Goal: Task Accomplishment & Management: Manage account settings

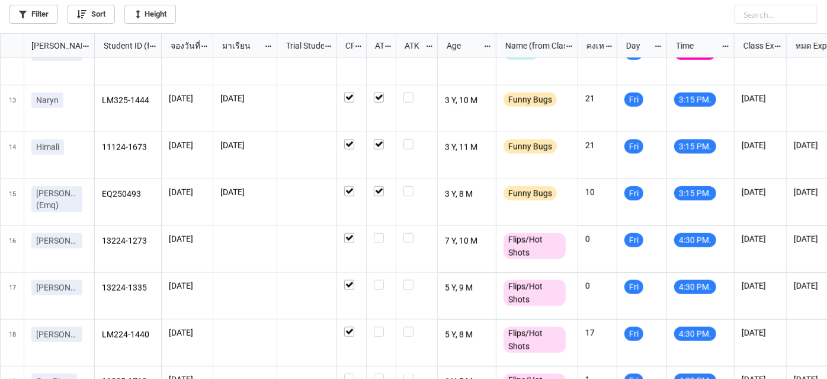
scroll to position [505, 0]
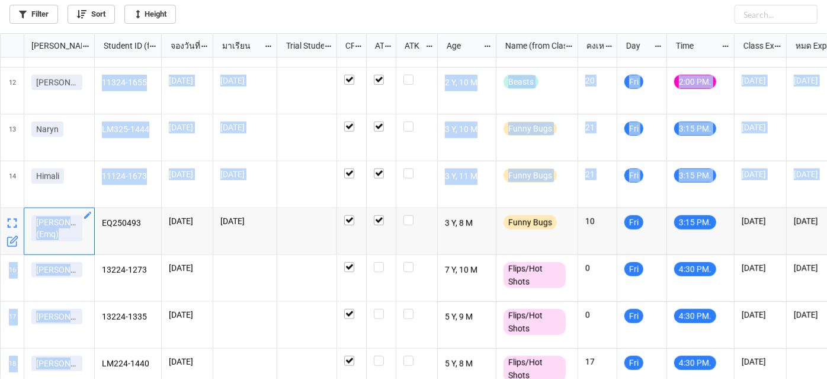
drag, startPoint x: 33, startPoint y: 225, endPoint x: 101, endPoint y: 224, distance: 67.6
click at [101, 224] on div "1 2 3 4 5 6 7 8 9 10 11 Shalis 12 Marie 13 Naryn 14 Himali Ray(Emq) 16 Julia M.…" at bounding box center [414, 218] width 827 height 322
click at [74, 230] on div "Ray(Emq)" at bounding box center [59, 230] width 56 height 31
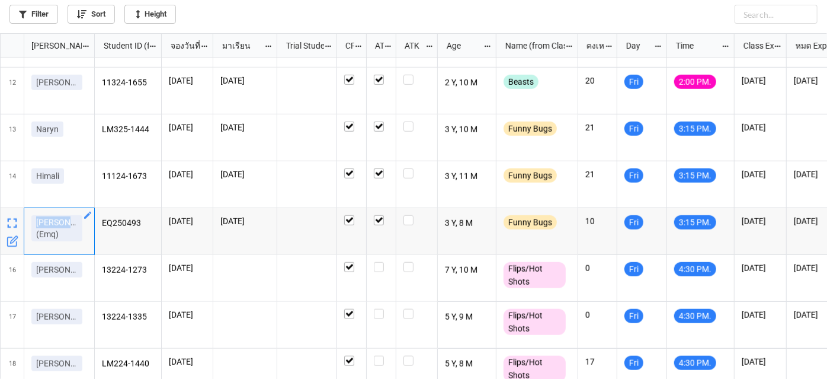
drag, startPoint x: 72, startPoint y: 228, endPoint x: 27, endPoint y: 225, distance: 45.2
click at [27, 225] on div "Ray(Emq)" at bounding box center [59, 231] width 71 height 47
copy p "Ray(Emq)"
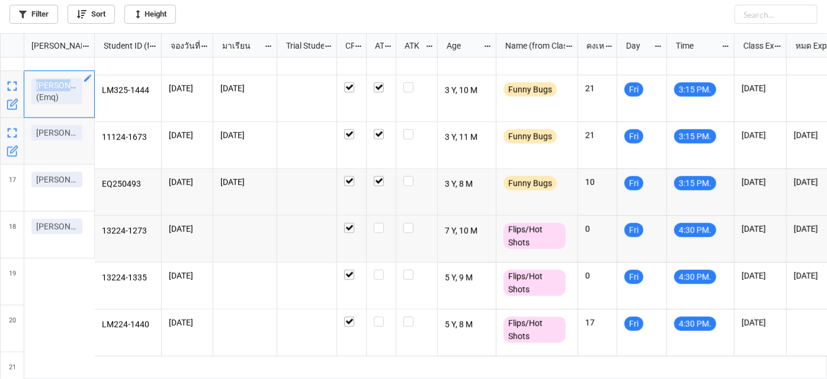
scroll to position [667, 0]
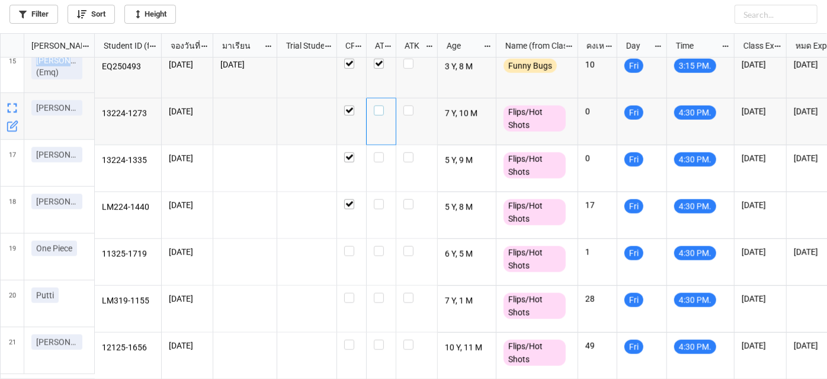
click at [384, 106] on div "grid" at bounding box center [381, 110] width 15 height 10
click at [380, 152] on label "grid" at bounding box center [381, 152] width 15 height 0
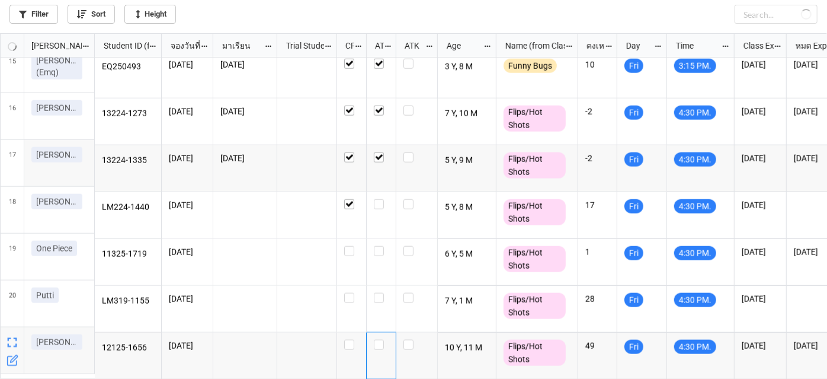
click at [375, 345] on div "grid" at bounding box center [382, 355] width 30 height 47
click at [377, 340] on label "grid" at bounding box center [381, 340] width 15 height 0
checkbox input "true"
click at [12, 267] on icon "grid" at bounding box center [13, 267] width 12 height 12
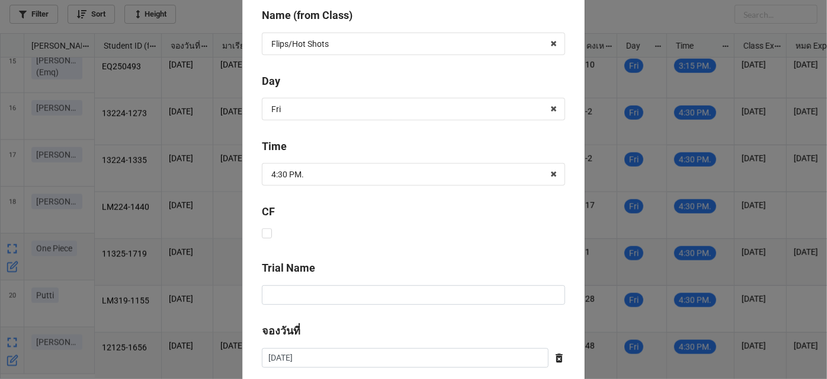
scroll to position [539, 0]
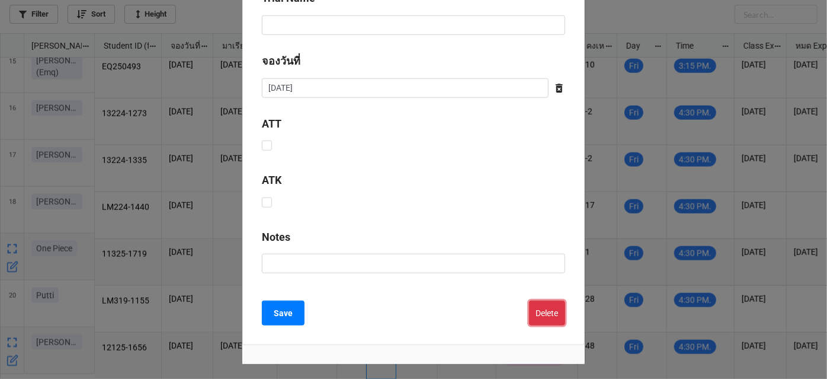
click at [558, 308] on button "Delete" at bounding box center [547, 312] width 36 height 25
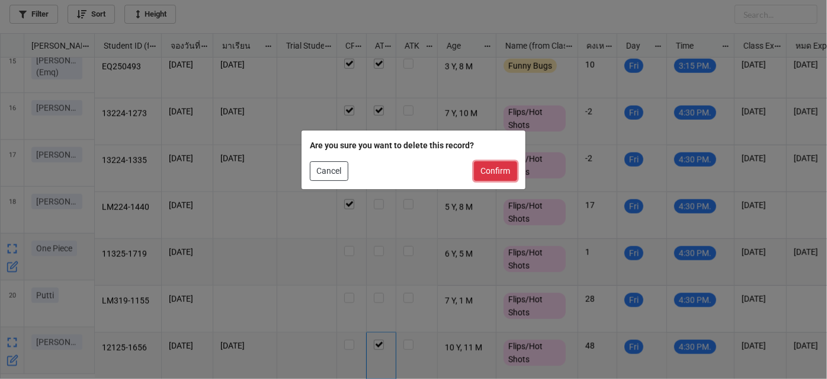
click at [503, 173] on button "Confirm" at bounding box center [495, 171] width 43 height 20
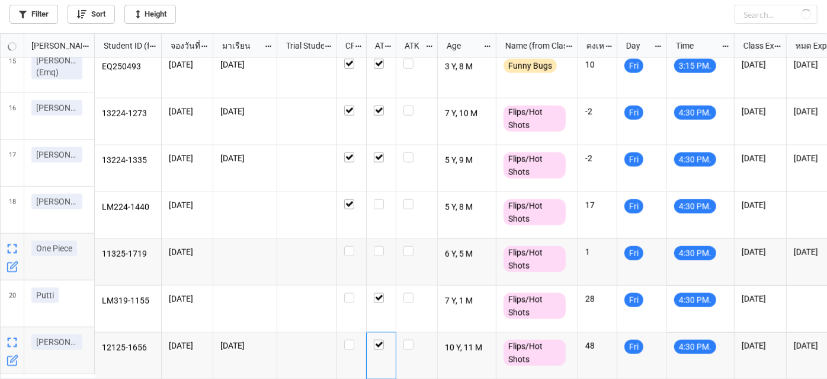
checkbox input "true"
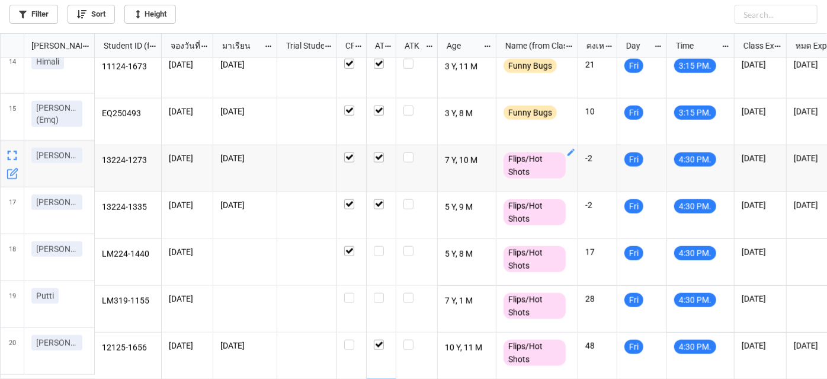
scroll to position [619, 0]
click at [2, 304] on div "grid" at bounding box center [13, 304] width 24 height 47
click at [14, 315] on icon "grid" at bounding box center [13, 314] width 12 height 12
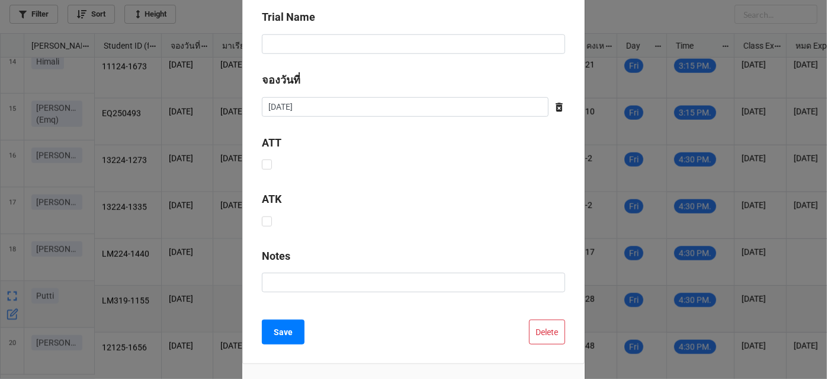
scroll to position [539, 0]
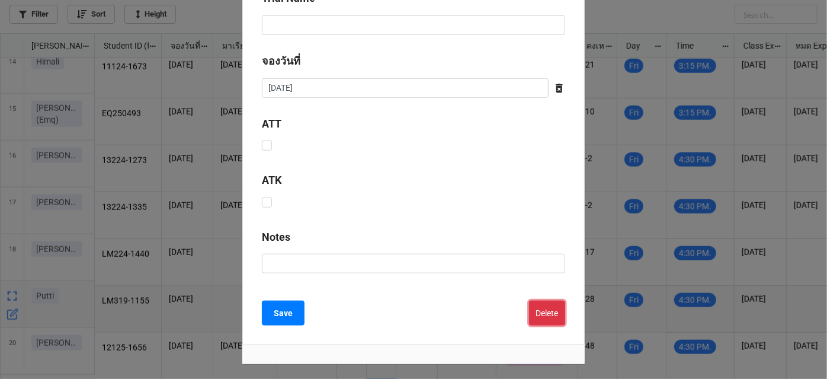
click at [537, 301] on button "Delete" at bounding box center [547, 312] width 36 height 25
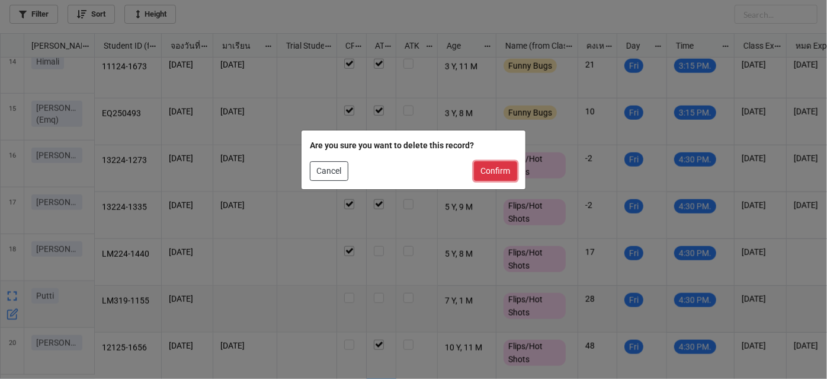
click at [513, 173] on button "Confirm" at bounding box center [495, 171] width 43 height 20
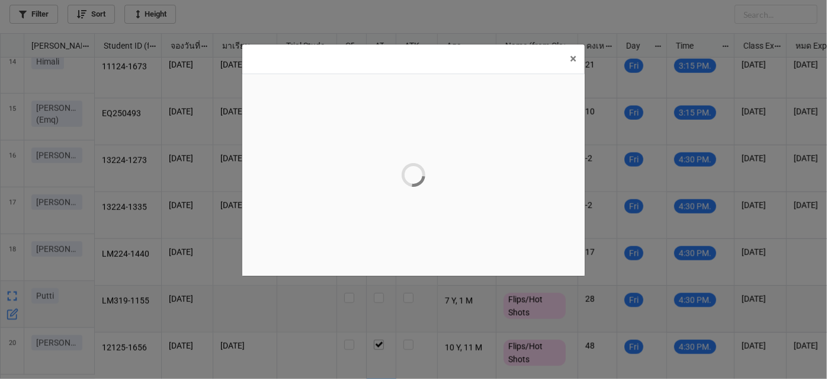
scroll to position [0, 0]
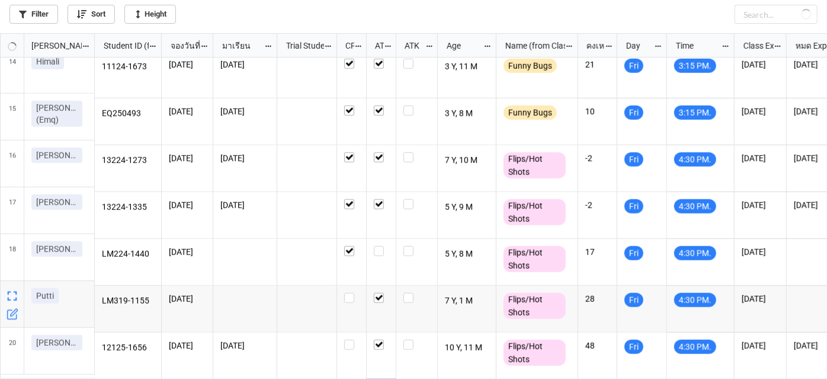
checkbox input "true"
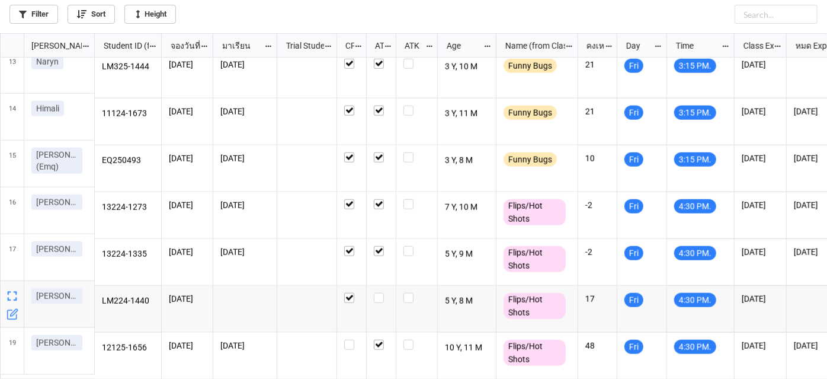
scroll to position [573, 0]
click at [383, 293] on label "grid" at bounding box center [381, 293] width 15 height 0
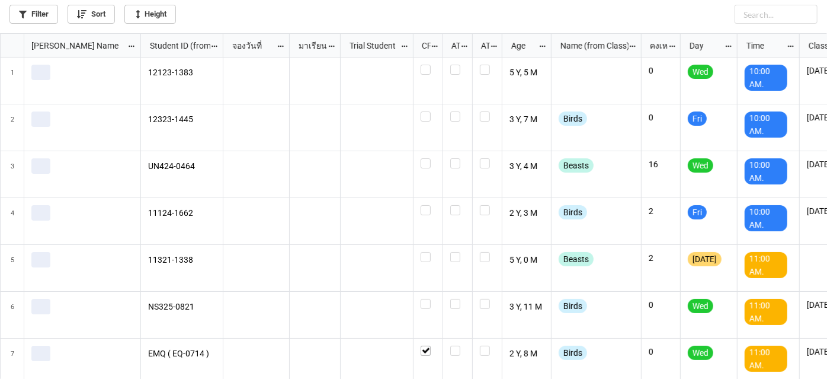
scroll to position [339, 821]
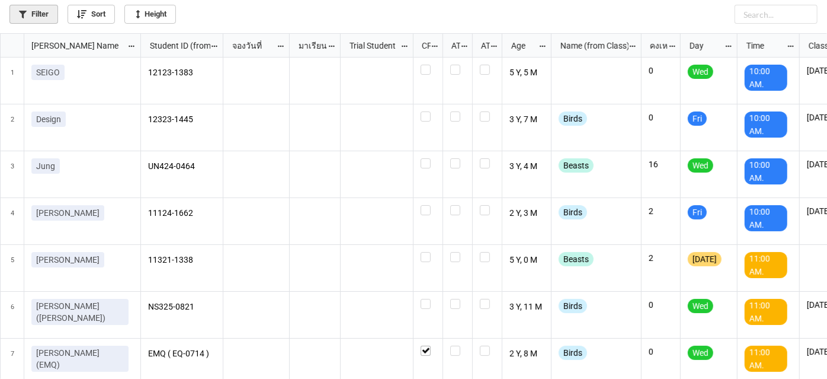
click at [55, 21] on div "Filter Sort Height" at bounding box center [413, 12] width 808 height 24
click at [25, 12] on icon at bounding box center [23, 15] width 8 height 8
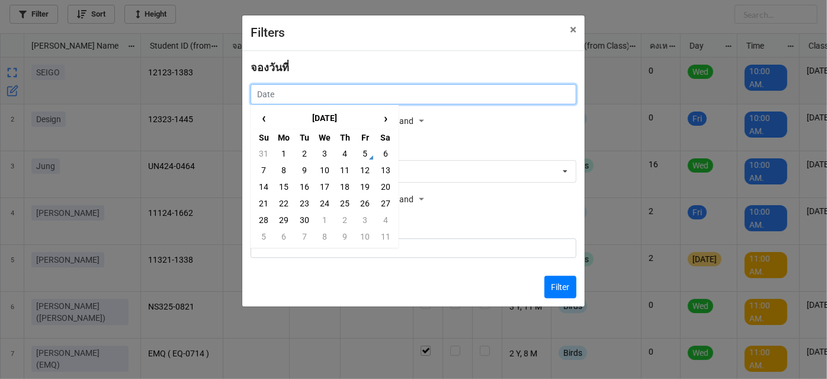
click at [364, 96] on input "text" at bounding box center [414, 94] width 326 height 20
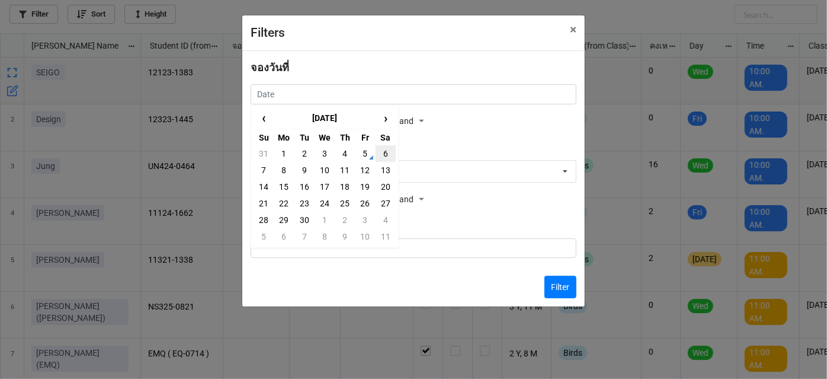
click at [384, 156] on td "6" at bounding box center [386, 153] width 20 height 17
type input "[DATE]"
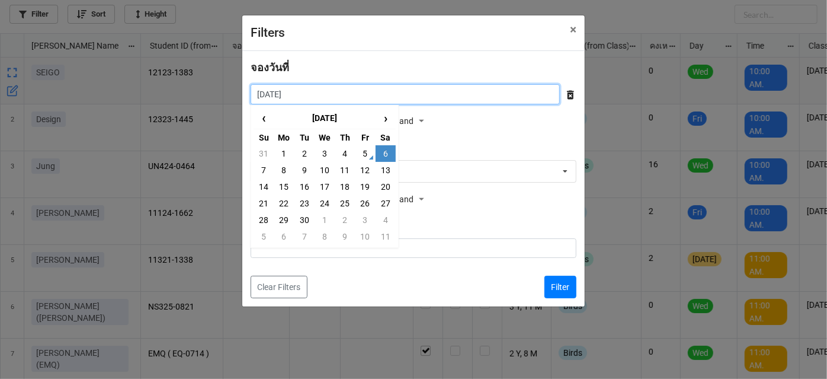
click at [407, 98] on input "[DATE]" at bounding box center [405, 94] width 309 height 20
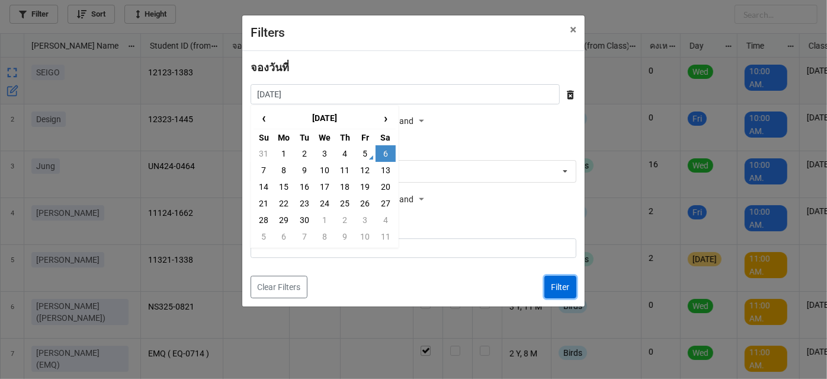
click at [562, 285] on button "Filter" at bounding box center [561, 287] width 32 height 23
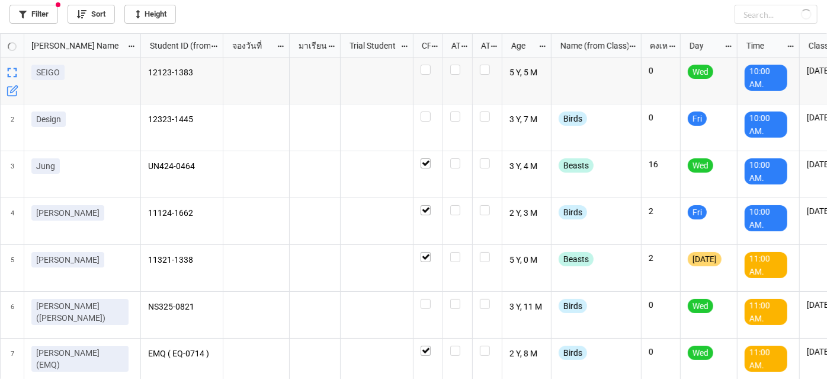
checkbox input "true"
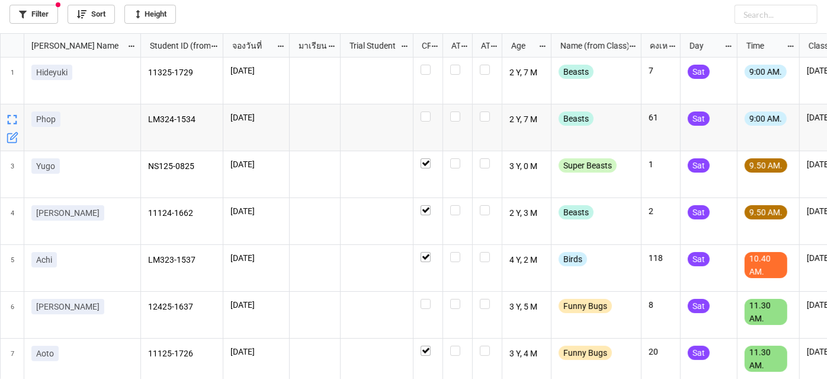
click at [17, 135] on icon "grid" at bounding box center [13, 138] width 12 height 12
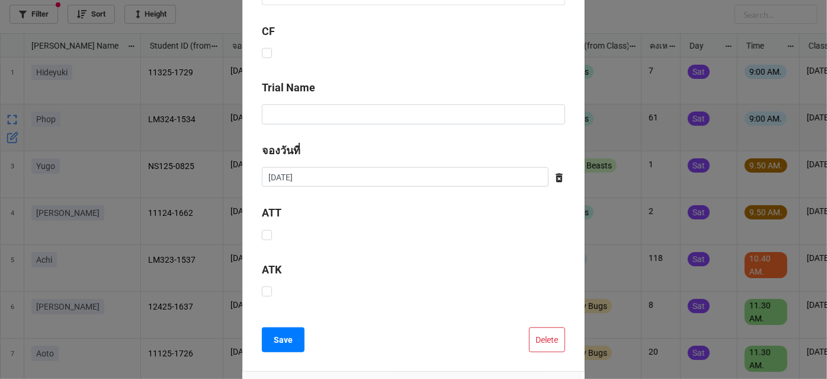
scroll to position [466, 0]
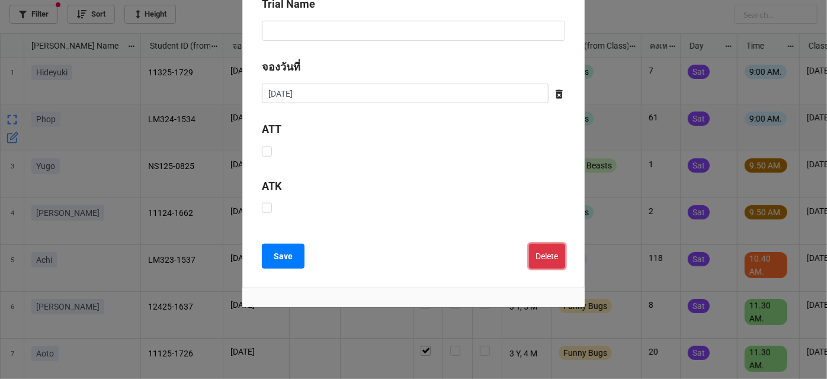
click at [543, 248] on button "Delete" at bounding box center [547, 256] width 36 height 25
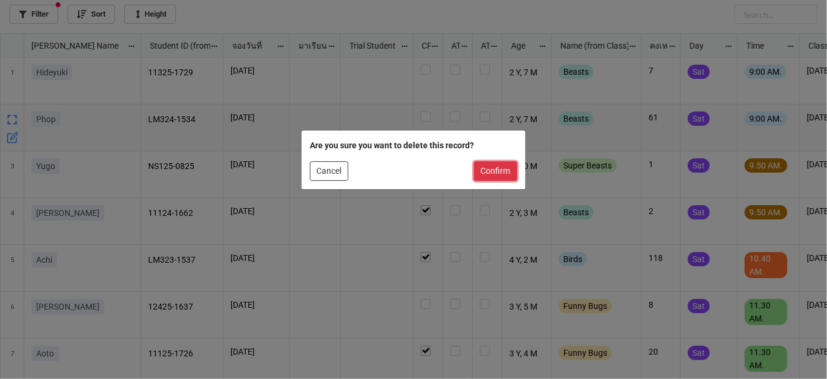
click at [494, 168] on button "Confirm" at bounding box center [495, 171] width 43 height 20
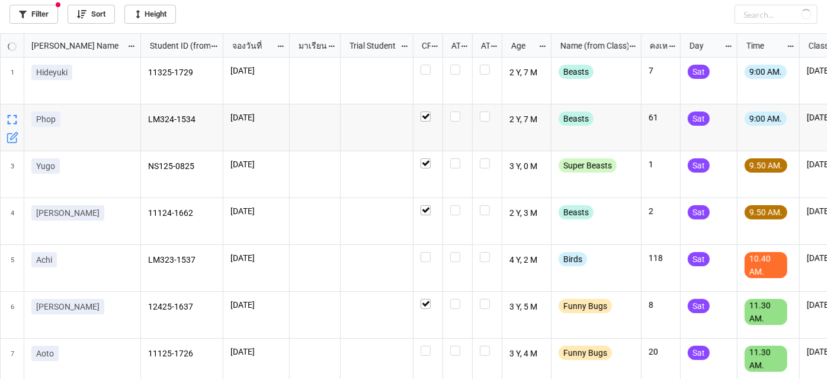
checkbox input "true"
checkbox input "false"
checkbox input "true"
checkbox input "false"
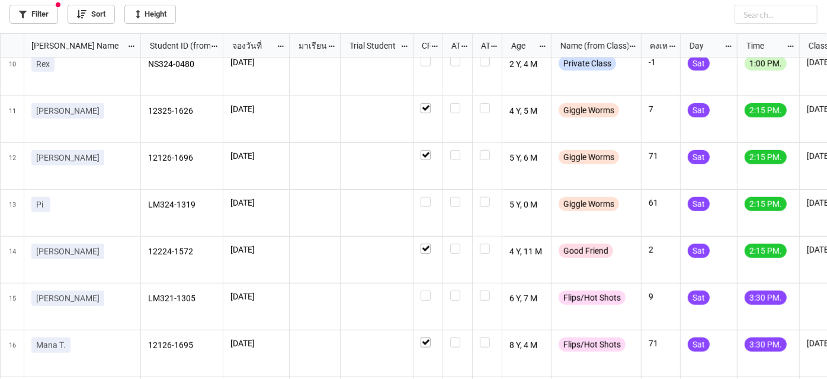
scroll to position [431, 0]
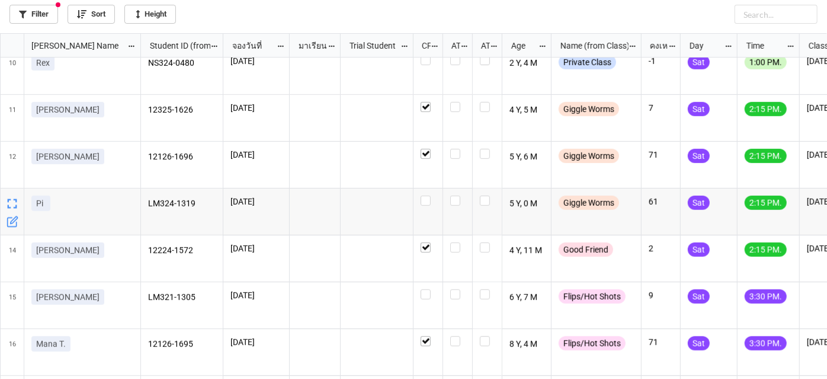
click at [15, 225] on icon "grid" at bounding box center [13, 222] width 12 height 12
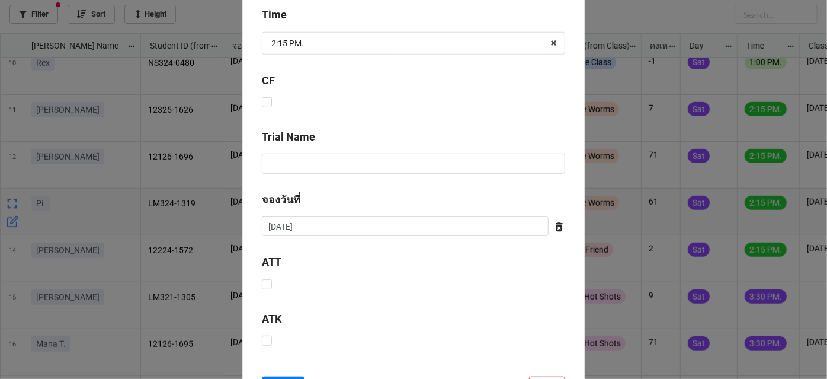
scroll to position [466, 0]
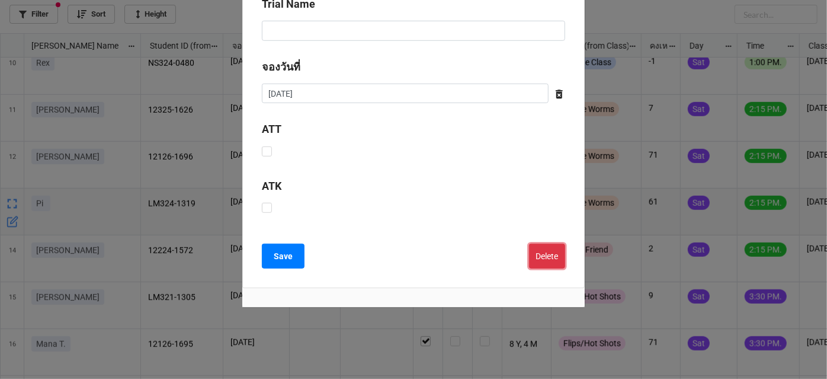
click at [552, 261] on button "Delete" at bounding box center [547, 256] width 36 height 25
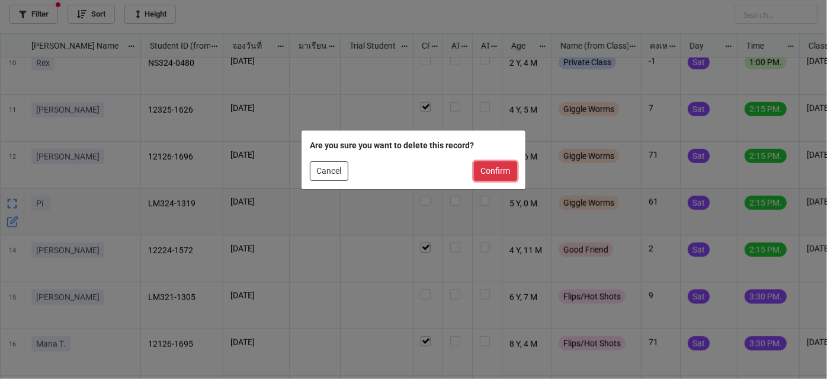
click at [508, 172] on button "Confirm" at bounding box center [495, 171] width 43 height 20
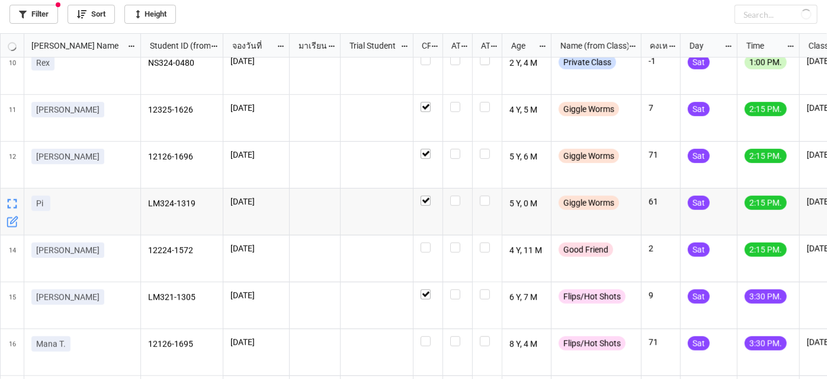
checkbox input "true"
checkbox input "false"
checkbox input "true"
checkbox input "false"
checkbox input "true"
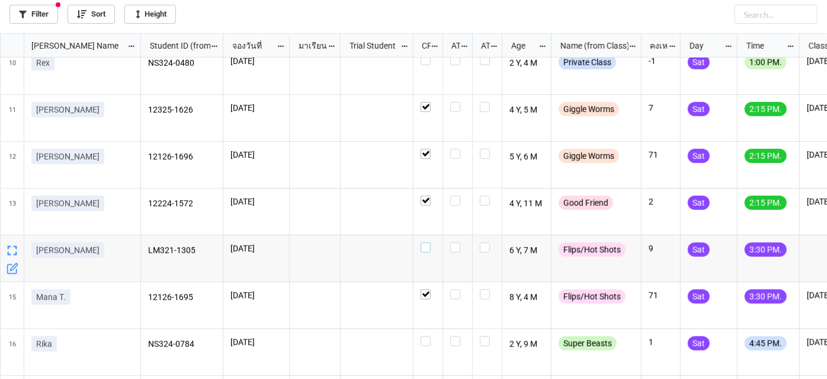
click at [429, 242] on label "grid" at bounding box center [428, 242] width 15 height 0
click at [428, 336] on label "grid" at bounding box center [428, 336] width 15 height 0
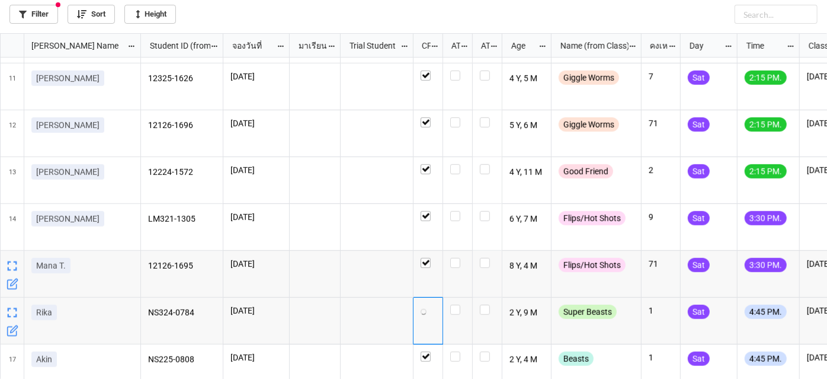
scroll to position [479, 0]
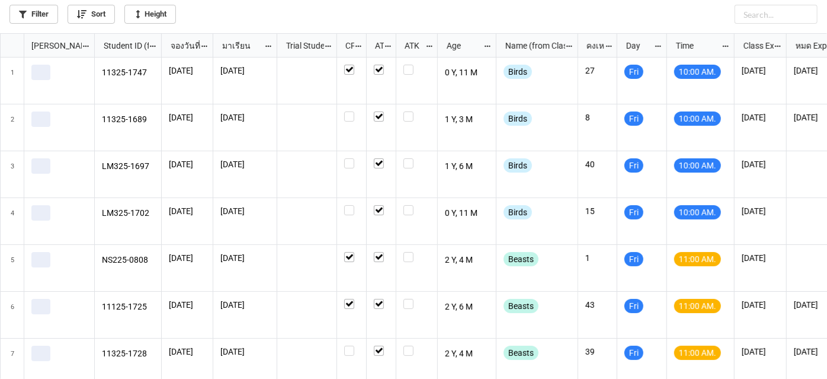
scroll to position [339, 821]
